Goal: Task Accomplishment & Management: Manage account settings

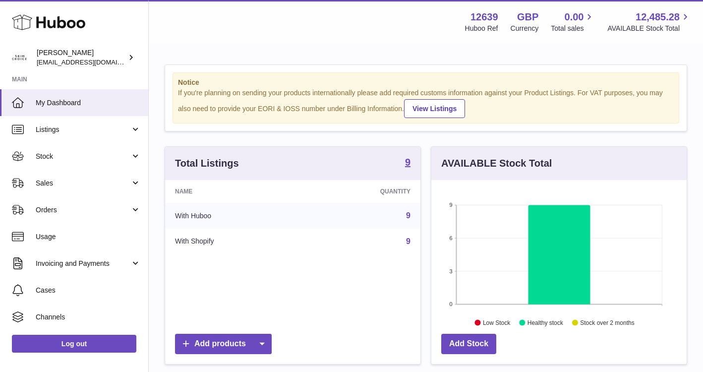
scroll to position [155, 255]
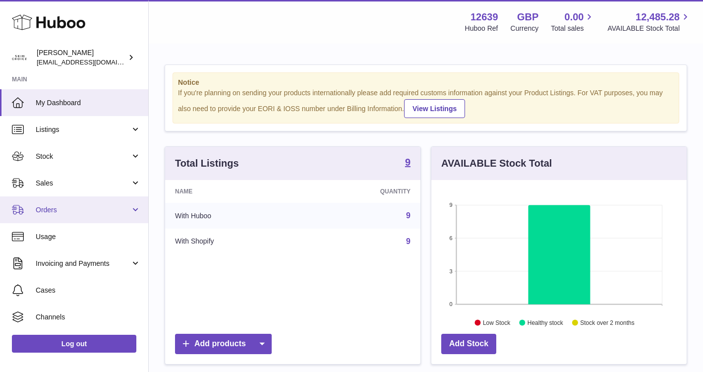
click at [74, 213] on span "Orders" at bounding box center [83, 209] width 95 height 9
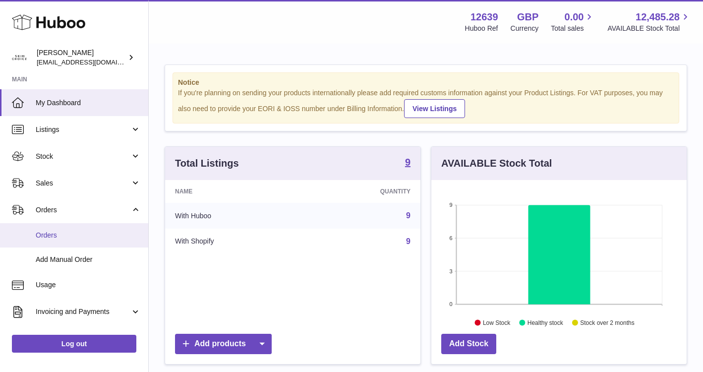
click at [62, 232] on span "Orders" at bounding box center [88, 234] width 105 height 9
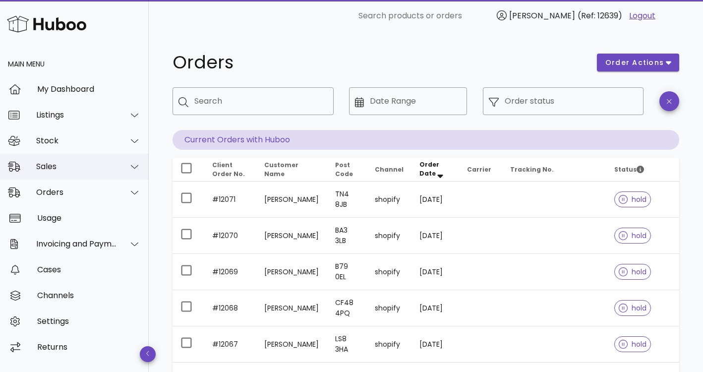
click at [109, 163] on div "Sales" at bounding box center [76, 166] width 81 height 9
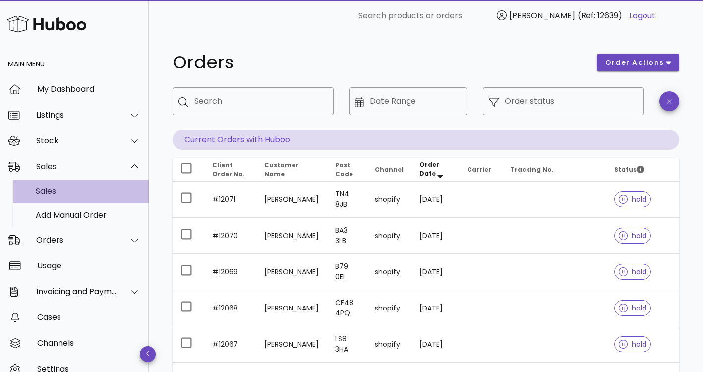
click at [98, 189] on div "Sales" at bounding box center [88, 190] width 105 height 9
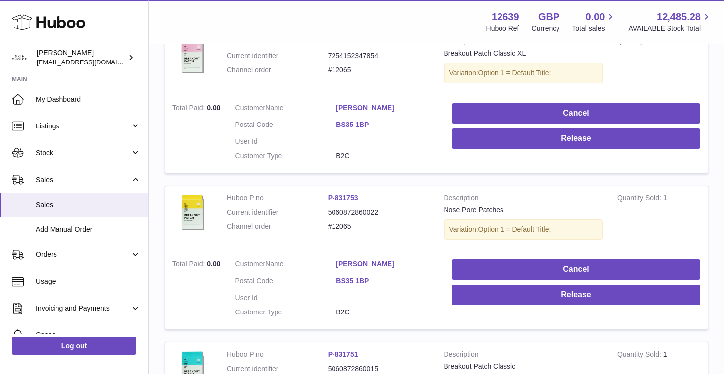
scroll to position [1525, 0]
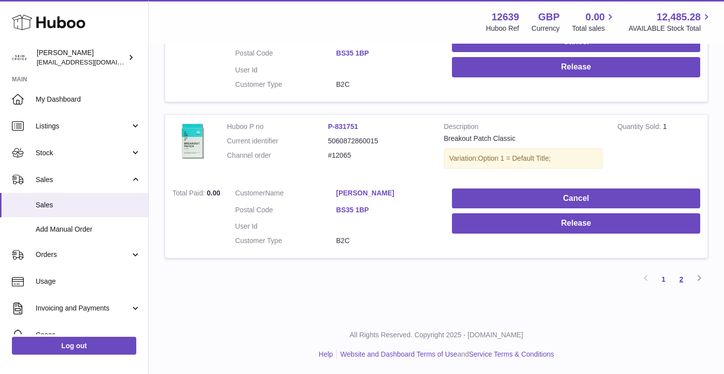
click at [680, 276] on link "2" at bounding box center [681, 279] width 18 height 18
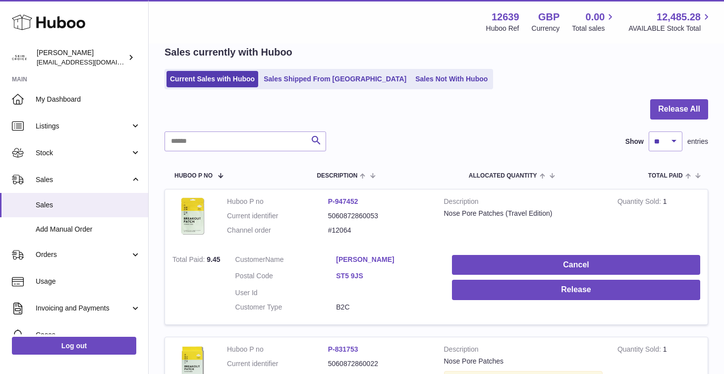
scroll to position [267, 0]
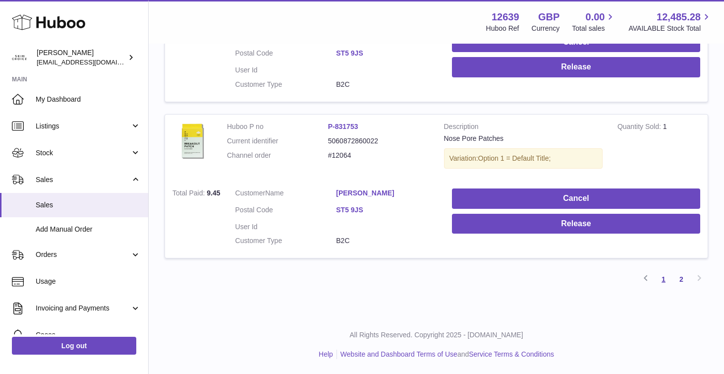
click at [661, 279] on link "1" at bounding box center [664, 279] width 18 height 18
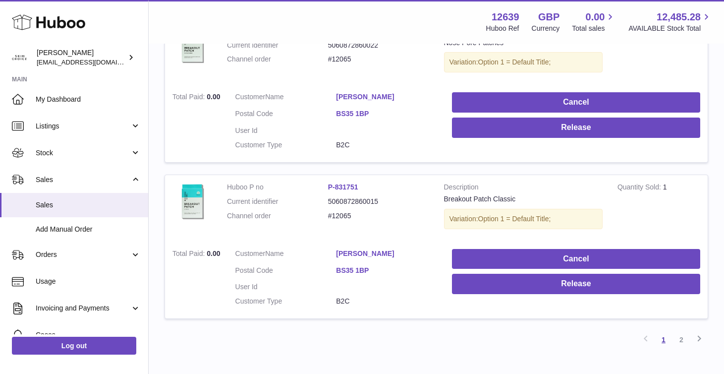
scroll to position [1525, 0]
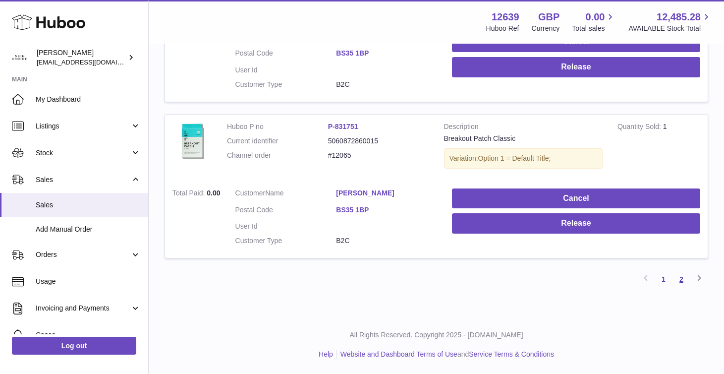
click at [681, 277] on link "2" at bounding box center [681, 279] width 18 height 18
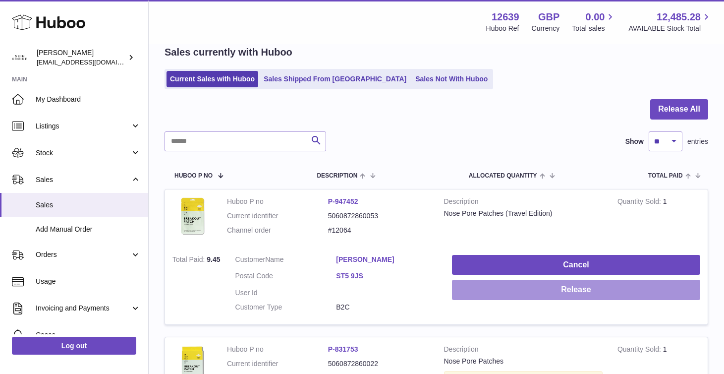
scroll to position [267, 0]
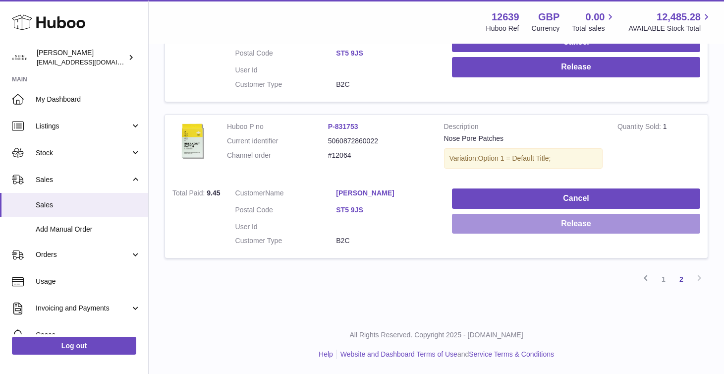
click at [551, 221] on button "Release" at bounding box center [576, 224] width 248 height 20
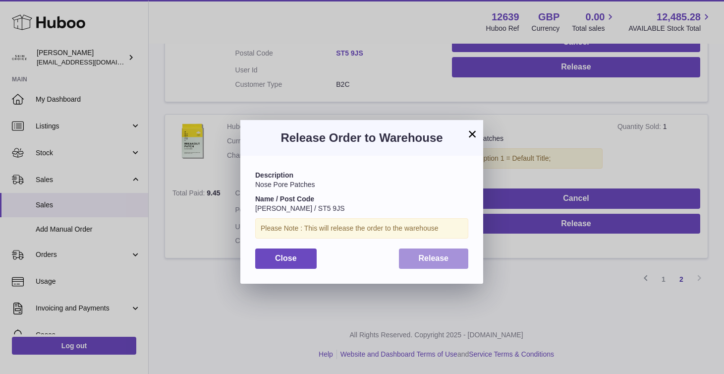
click at [447, 262] on span "Release" at bounding box center [434, 258] width 30 height 8
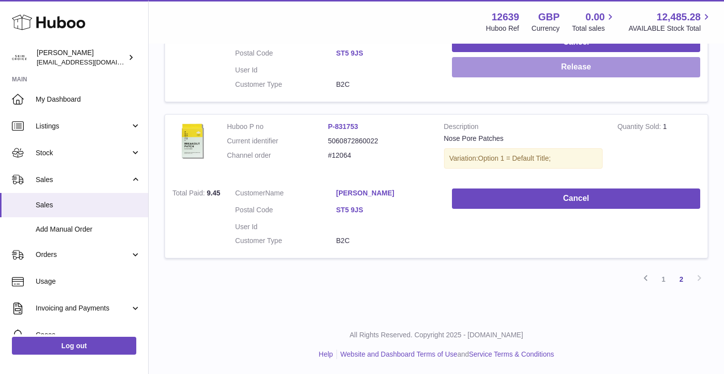
click at [541, 70] on button "Release" at bounding box center [576, 67] width 248 height 20
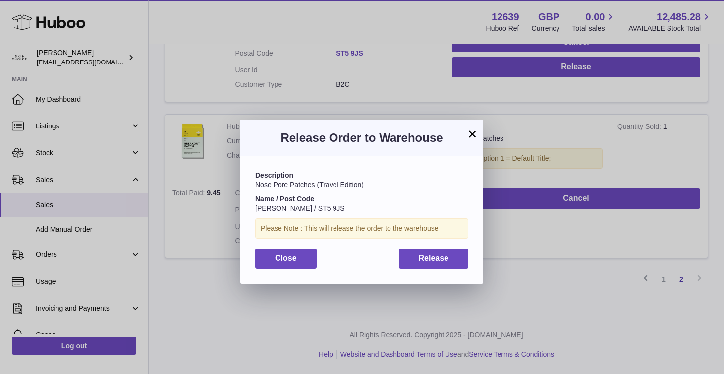
click at [446, 276] on div "Description Nose Pore Patches (Travel Edition) Name / Post Code Naomi Worthingt…" at bounding box center [361, 219] width 243 height 127
click at [446, 270] on div "Description Nose Pore Patches (Travel Edition) Name / Post Code Naomi Worthingt…" at bounding box center [361, 219] width 243 height 127
click at [449, 261] on button "Release" at bounding box center [434, 258] width 70 height 20
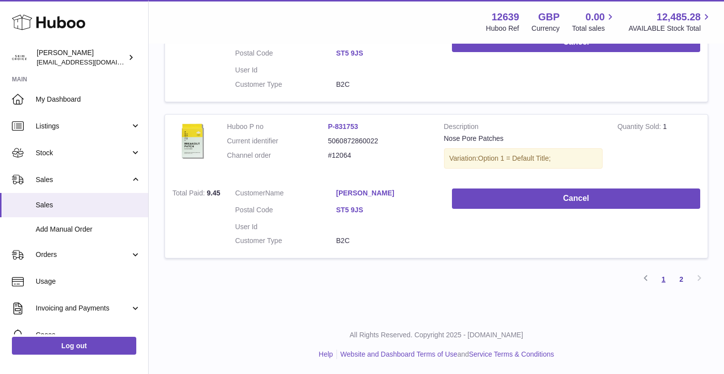
click at [660, 273] on link "1" at bounding box center [664, 279] width 18 height 18
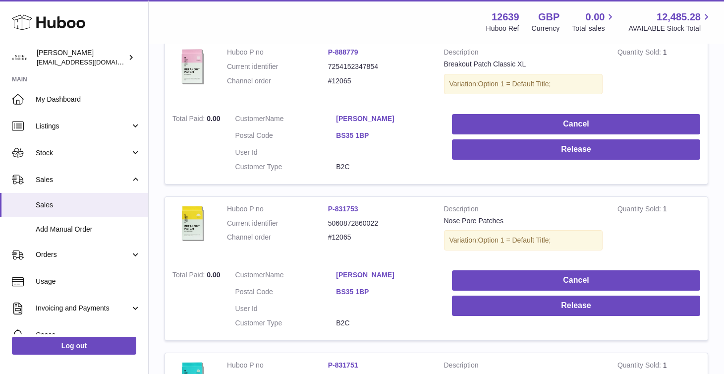
scroll to position [1525, 0]
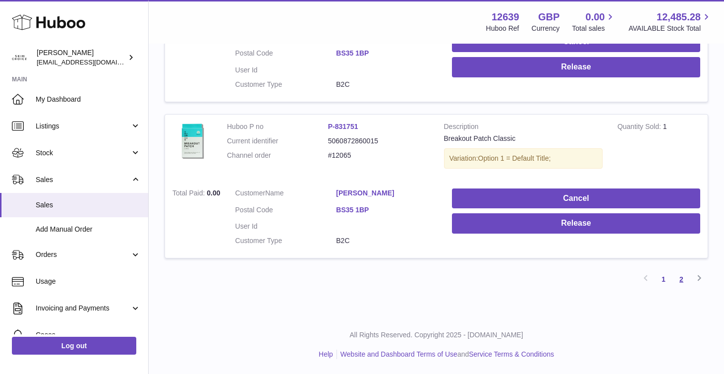
click at [684, 283] on link "2" at bounding box center [681, 279] width 18 height 18
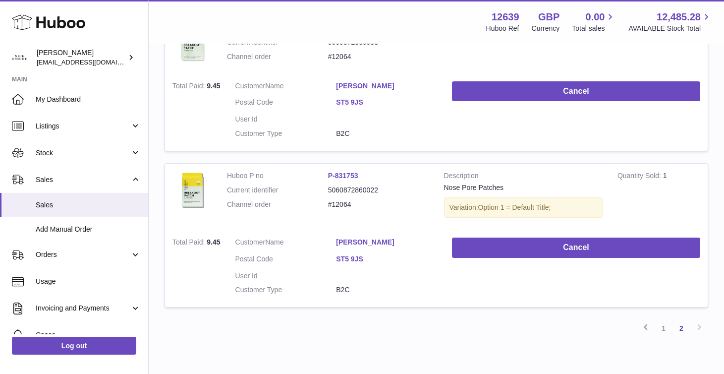
scroll to position [245, 0]
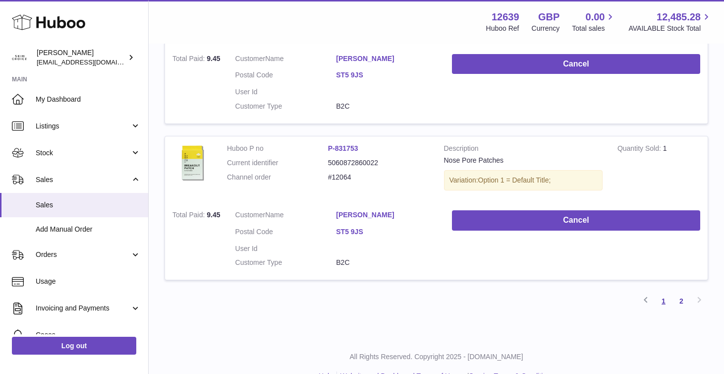
click at [662, 298] on link "1" at bounding box center [664, 301] width 18 height 18
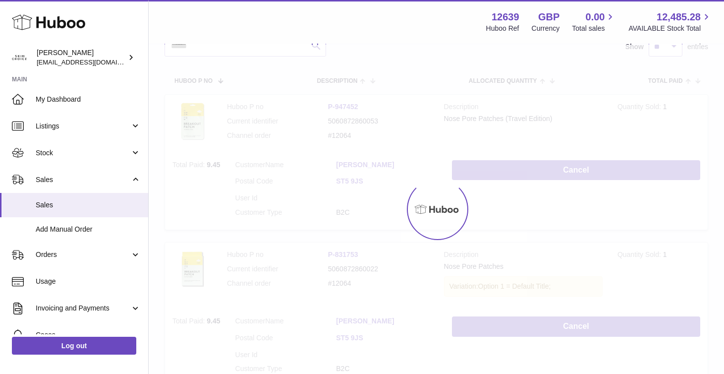
scroll to position [45, 0]
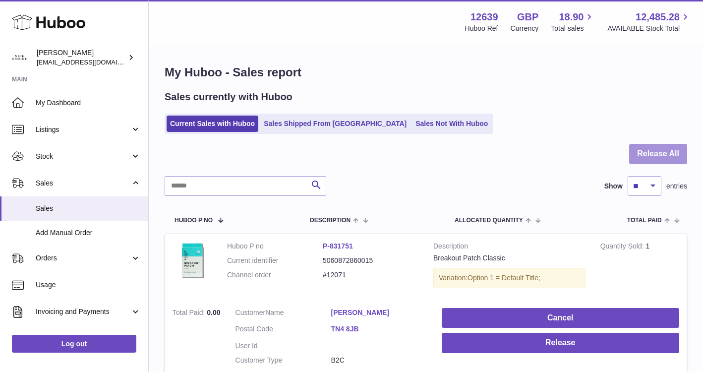
click at [648, 155] on button "Release All" at bounding box center [658, 154] width 58 height 20
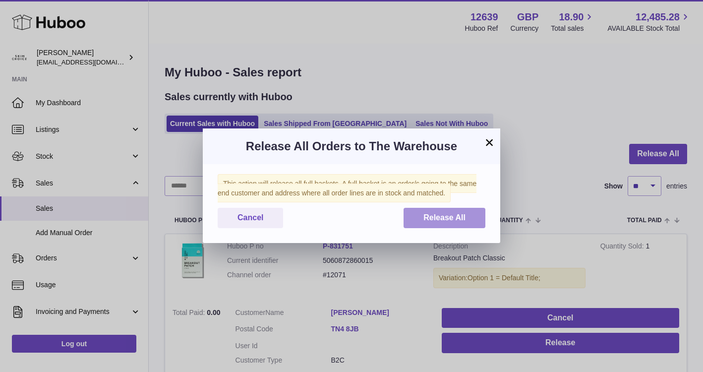
click at [446, 220] on span "Release All" at bounding box center [444, 217] width 42 height 8
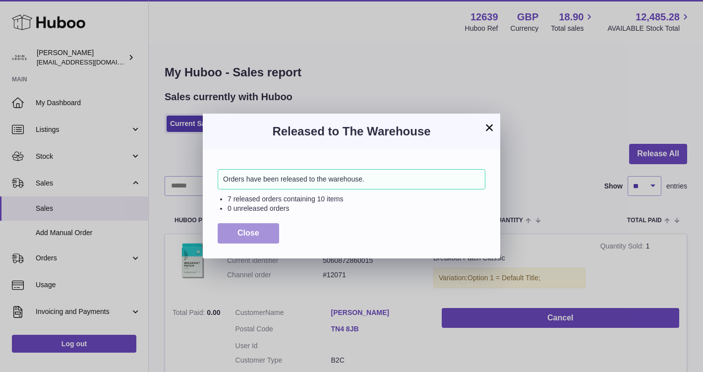
click at [254, 237] on span "Close" at bounding box center [248, 232] width 22 height 8
